Goal: Check status: Check status

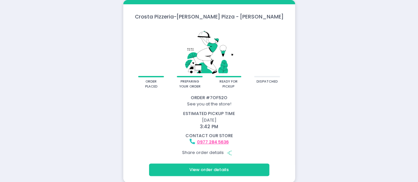
scroll to position [0, 0]
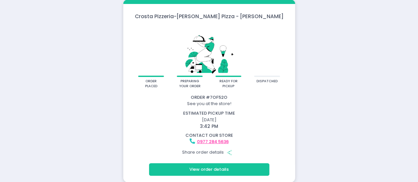
click at [15, 102] on div "[PERSON_NAME] Pizzeria - [PERSON_NAME] Pizza - [PERSON_NAME] order placed prepa…" at bounding box center [209, 91] width 418 height 183
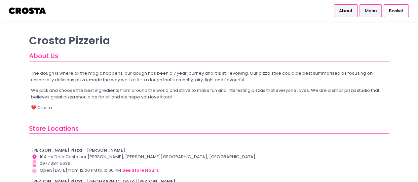
click at [371, 12] on span "Menu" at bounding box center [371, 11] width 12 height 7
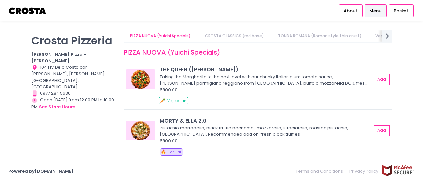
click at [12, 113] on div "[PERSON_NAME] Pizzeria [PERSON_NAME] Pizza - [PERSON_NAME] Location Created wit…" at bounding box center [211, 91] width 423 height 123
click at [17, 115] on div "[PERSON_NAME] Pizzeria [PERSON_NAME] Pizza - [PERSON_NAME] Location Created wit…" at bounding box center [211, 91] width 423 height 123
click at [21, 123] on div "[PERSON_NAME] Pizzeria [PERSON_NAME] Pizza - [PERSON_NAME] Location Created wit…" at bounding box center [211, 91] width 423 height 123
